Goal: Task Accomplishment & Management: Use online tool/utility

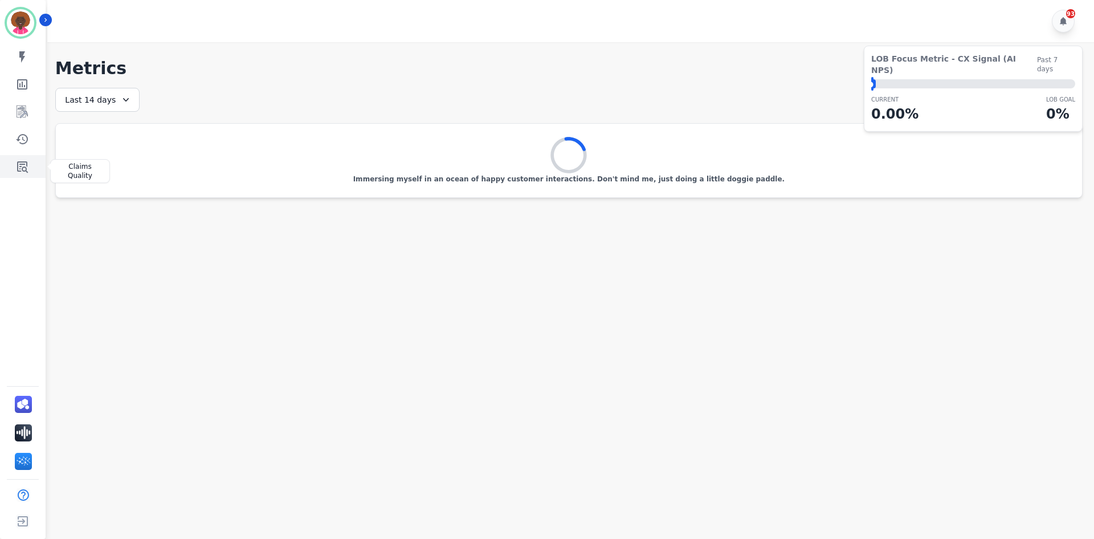
click at [32, 166] on link "Sidebar" at bounding box center [24, 166] width 44 height 23
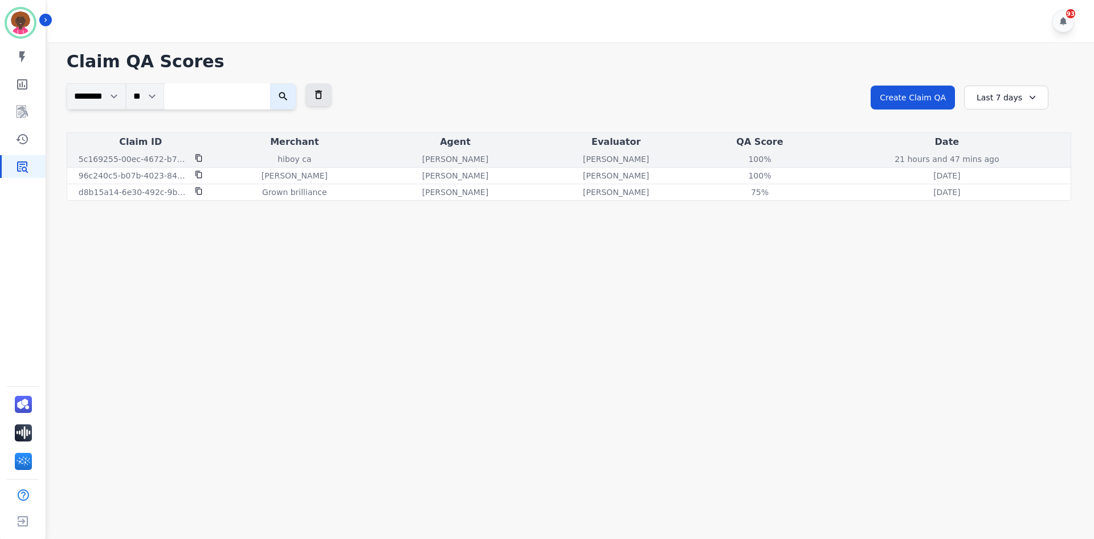
click at [634, 158] on p "[PERSON_NAME]" at bounding box center [616, 158] width 66 height 11
click at [776, 156] on div "100%" at bounding box center [759, 158] width 51 height 11
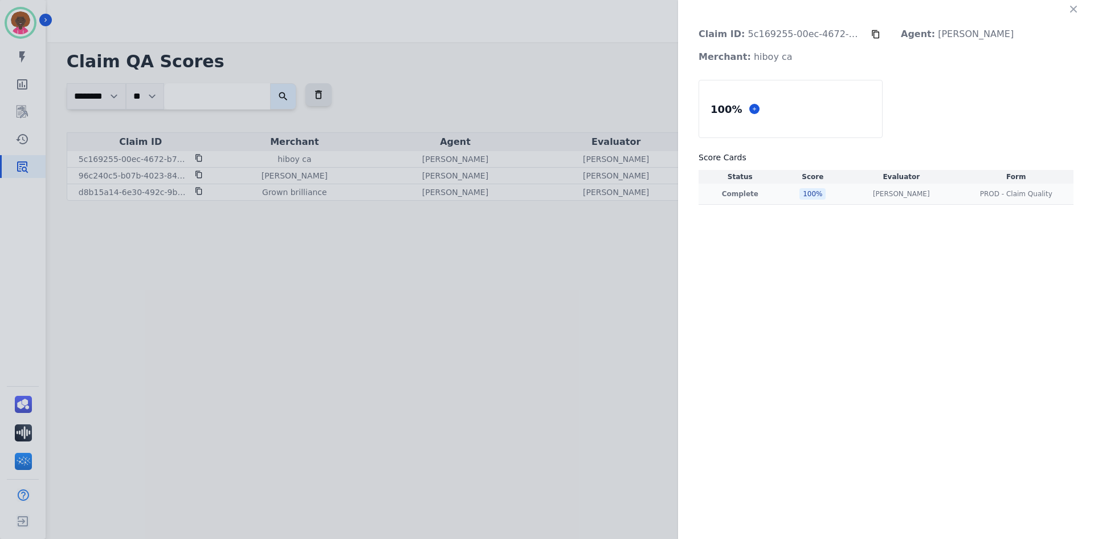
click at [764, 198] on td "Complete" at bounding box center [740, 194] width 83 height 21
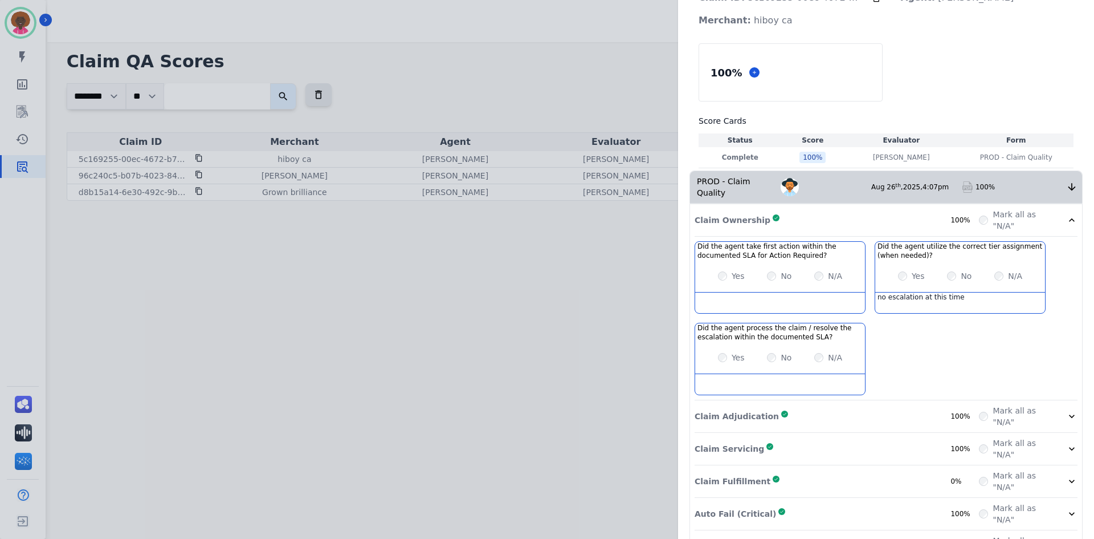
scroll to position [93, 0]
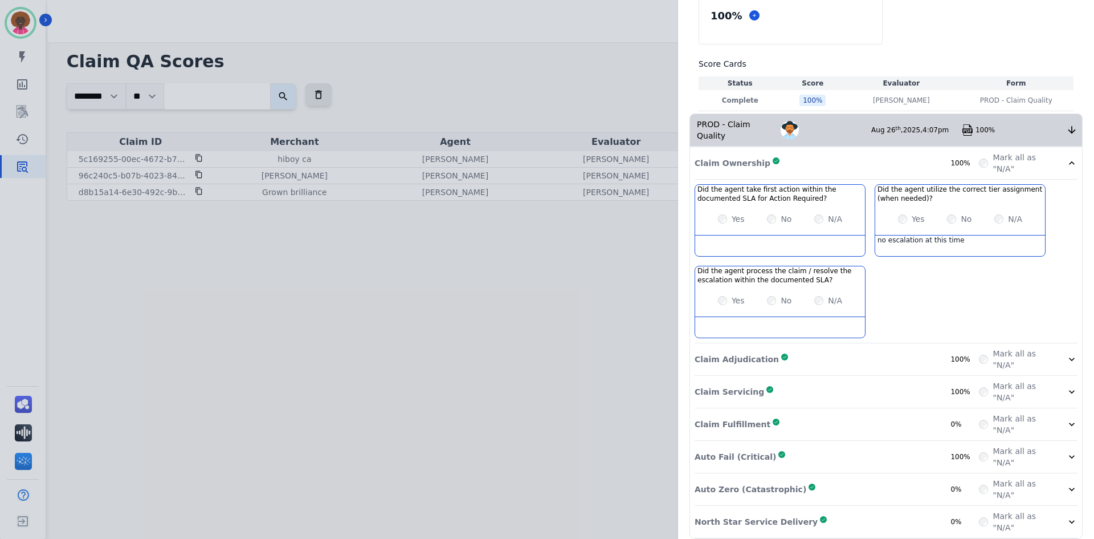
click at [756, 353] on p "Claim Adjudication" at bounding box center [737, 358] width 84 height 11
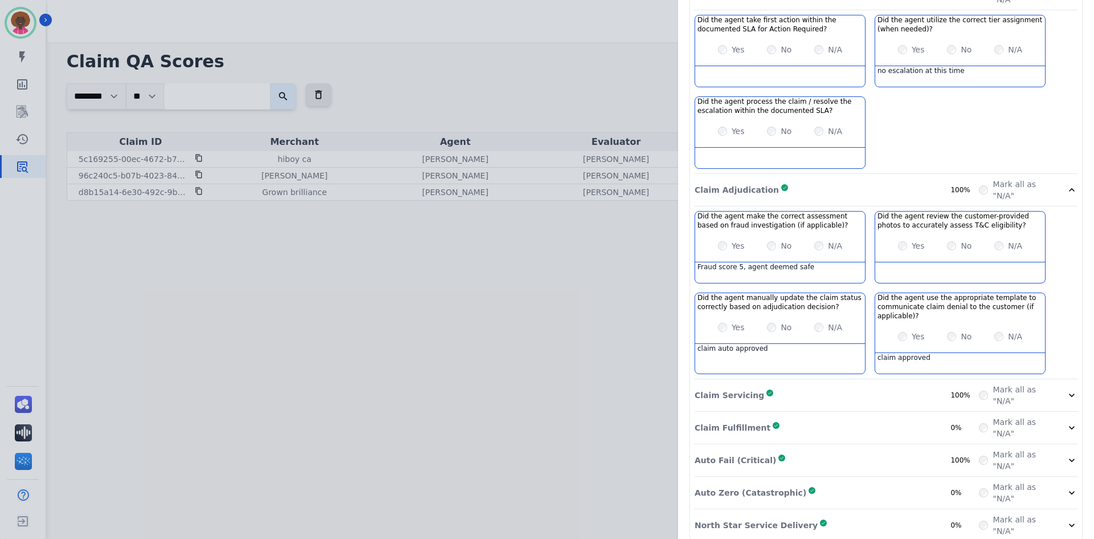
scroll to position [266, 0]
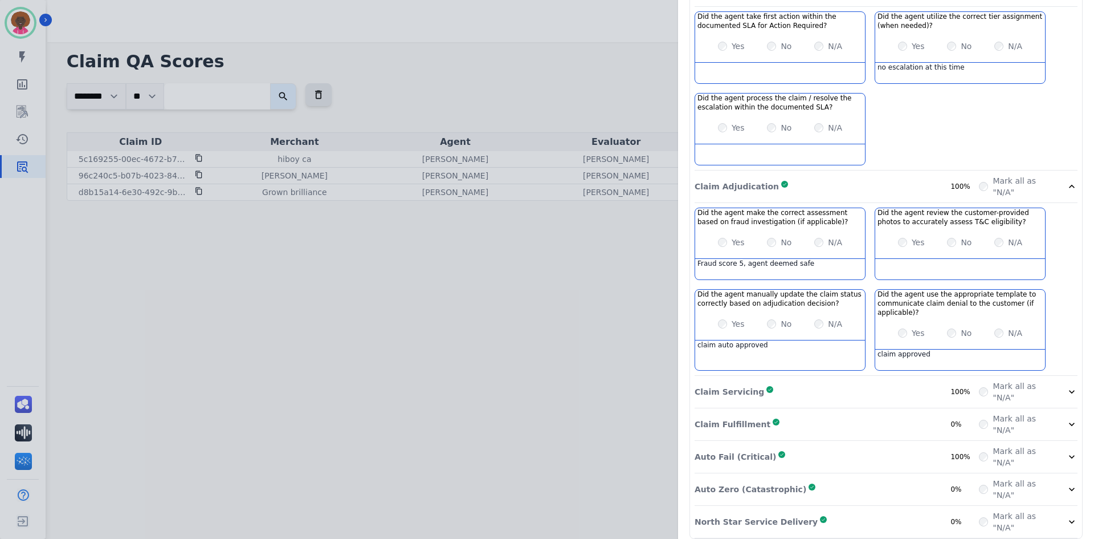
click at [533, 323] on div "Claim ID: 5c169255-00ec-4672-b707-1fd8dfd7539c Agent: [PERSON_NAME] Merchant: h…" at bounding box center [547, 269] width 1094 height 539
click at [197, 154] on div "Claim ID: 5c169255-00ec-4672-b707-1fd8dfd7539c Agent: [PERSON_NAME] Merchant: h…" at bounding box center [547, 269] width 1094 height 539
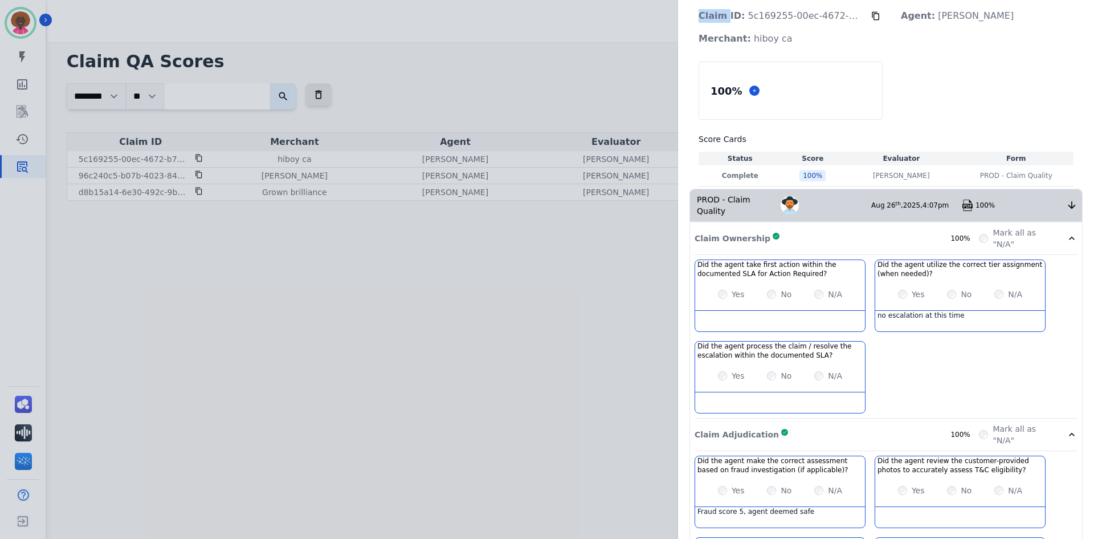
scroll to position [0, 0]
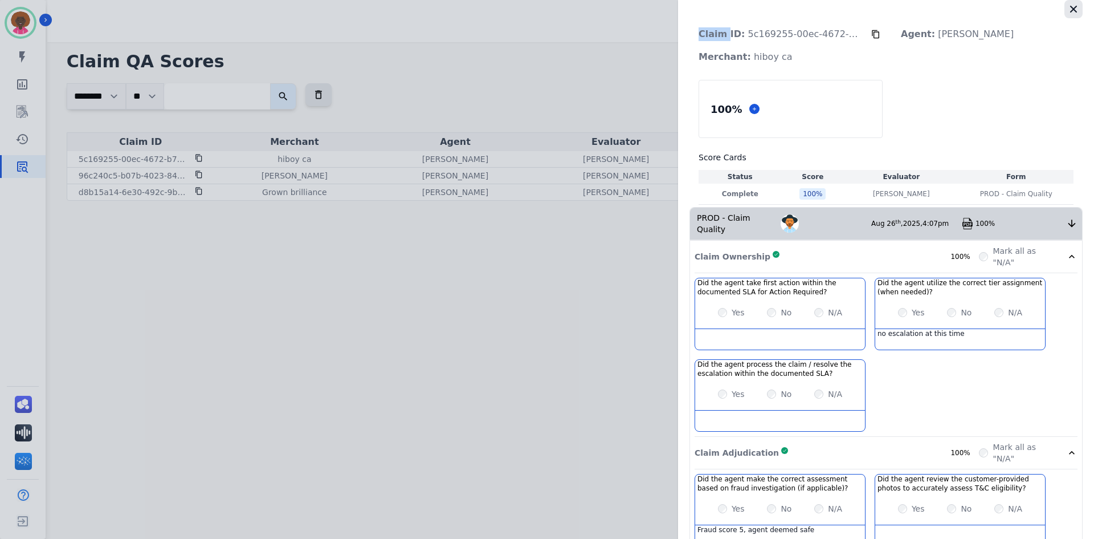
click at [1070, 9] on icon "button" at bounding box center [1073, 9] width 7 height 7
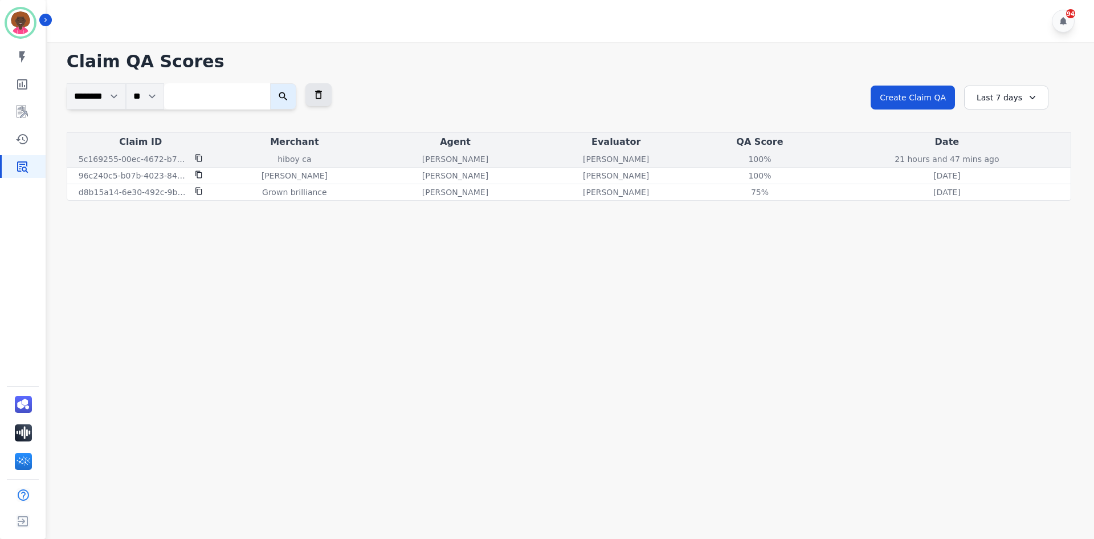
click at [201, 156] on icon at bounding box center [199, 157] width 6 height 7
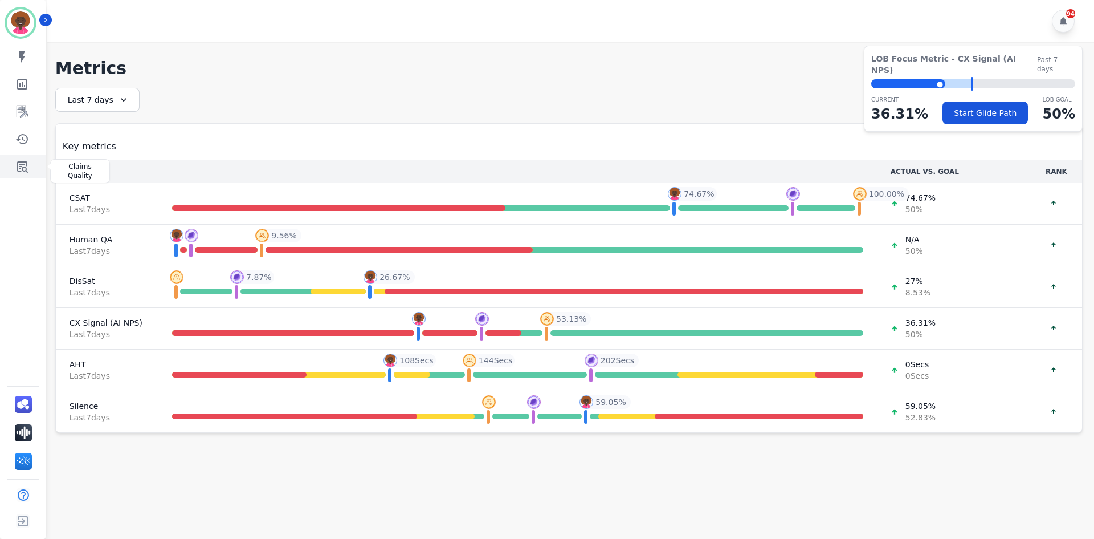
click at [23, 167] on icon "Sidebar" at bounding box center [22, 166] width 11 height 11
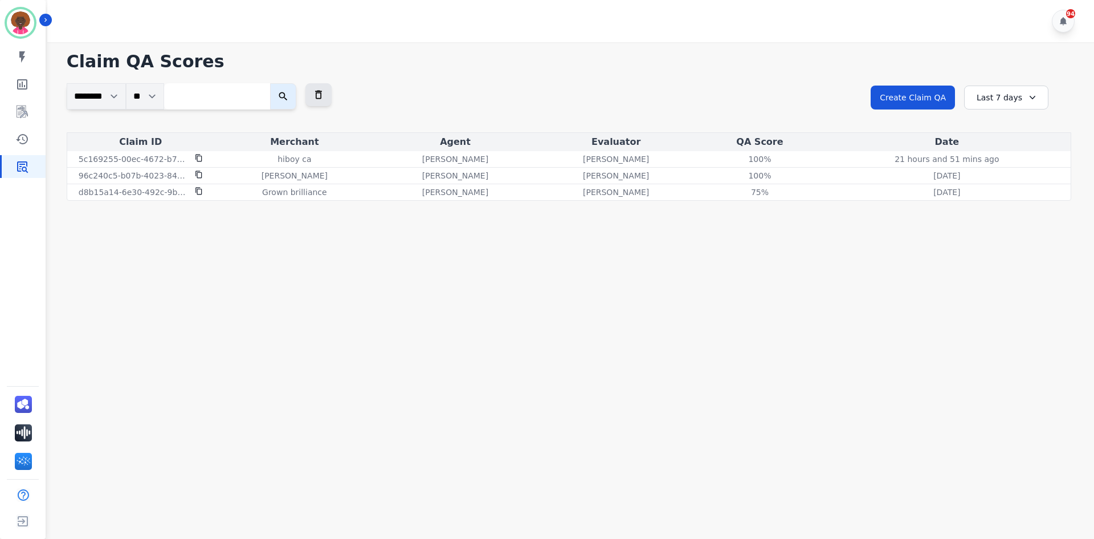
click at [1012, 107] on div "Last 7 days" at bounding box center [1006, 97] width 84 height 24
click at [989, 223] on li "Last 12 months" at bounding box center [1014, 227] width 57 height 23
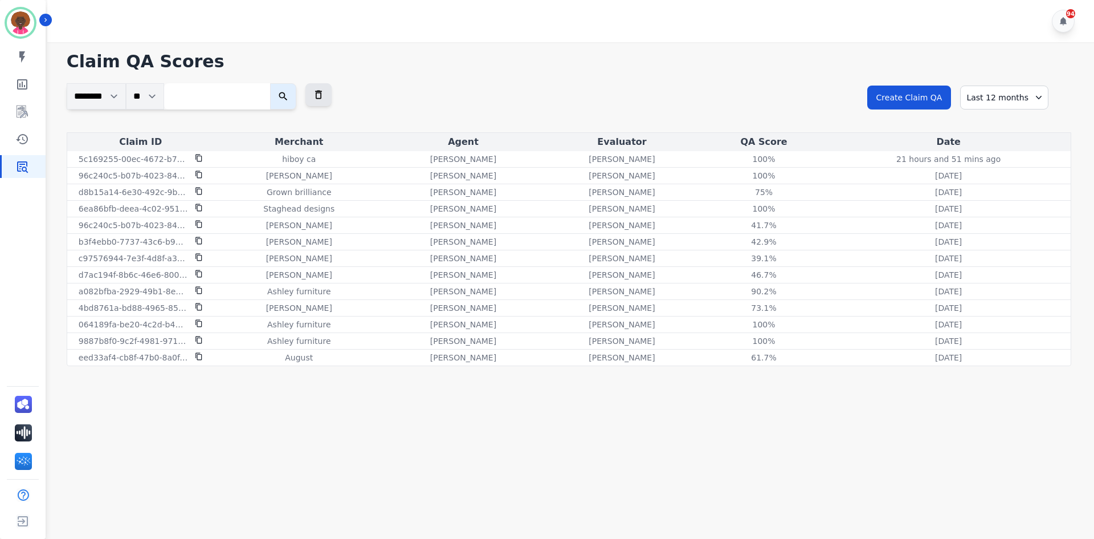
click at [976, 97] on div "Last 12 months" at bounding box center [1004, 97] width 88 height 24
click at [997, 214] on ul "Custom [DATE] [DATE] Last 7 days Last 14 days Last 30 days Last 90 days Last 12…" at bounding box center [1014, 180] width 68 height 130
click at [997, 209] on li "Last 90 days" at bounding box center [1014, 207] width 57 height 11
